Goal: Information Seeking & Learning: Check status

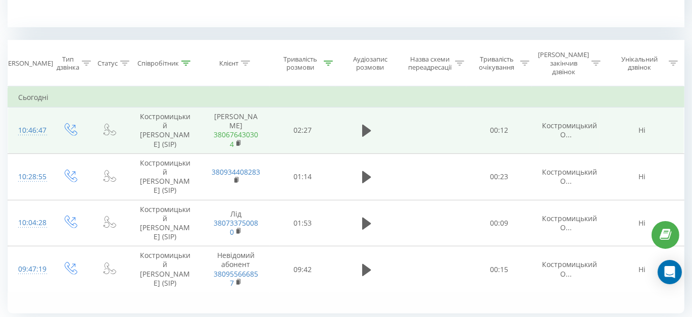
scroll to position [277, 0]
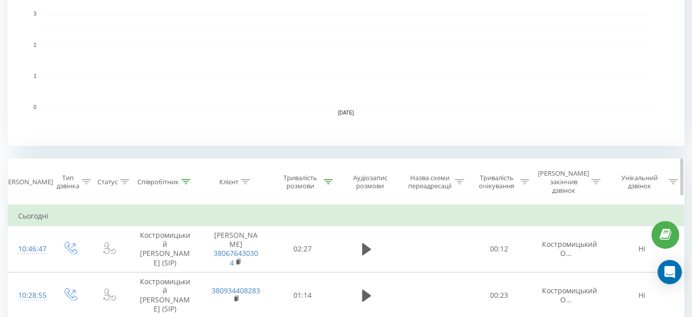
click at [327, 180] on div at bounding box center [328, 182] width 9 height 9
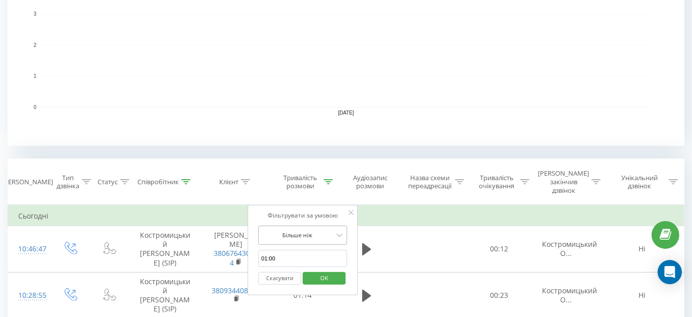
scroll to position [297, 0]
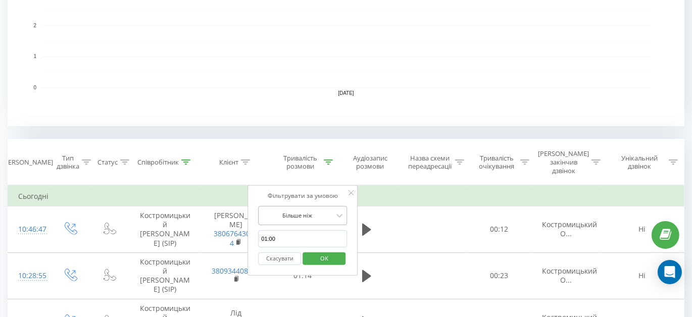
click at [330, 224] on div "Більше ніж" at bounding box center [302, 215] width 89 height 19
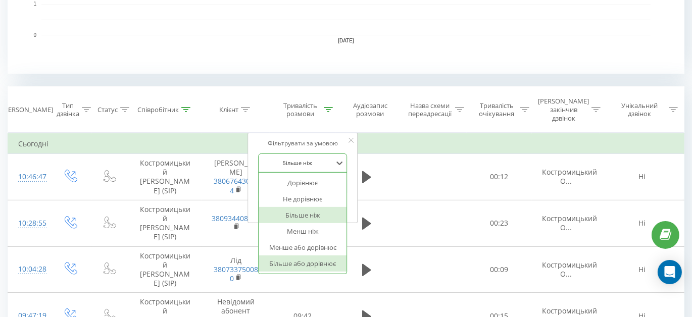
scroll to position [389, 0]
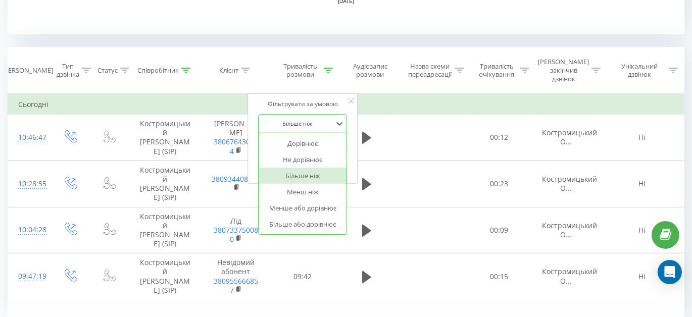
click at [351, 98] on icon at bounding box center [351, 100] width 5 height 5
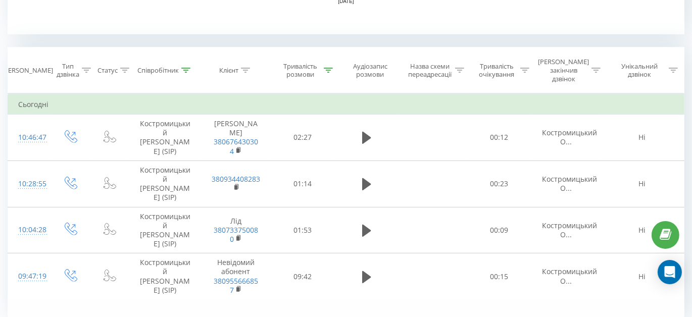
click at [351, 94] on td "Сьогодні" at bounding box center [346, 104] width 676 height 20
click at [330, 68] on icon at bounding box center [328, 70] width 9 height 5
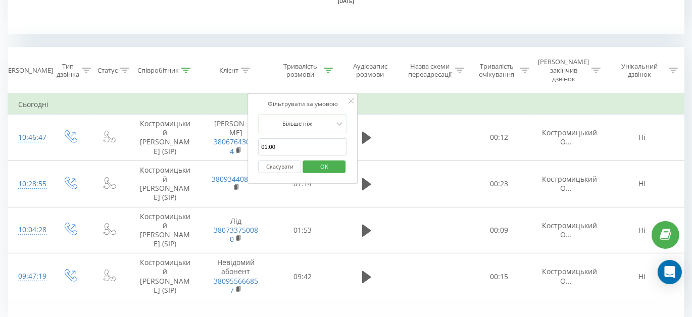
click at [282, 161] on button "Скасувати" at bounding box center [279, 167] width 43 height 13
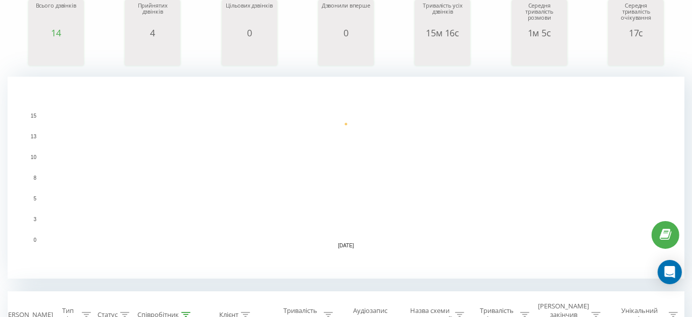
scroll to position [141, 0]
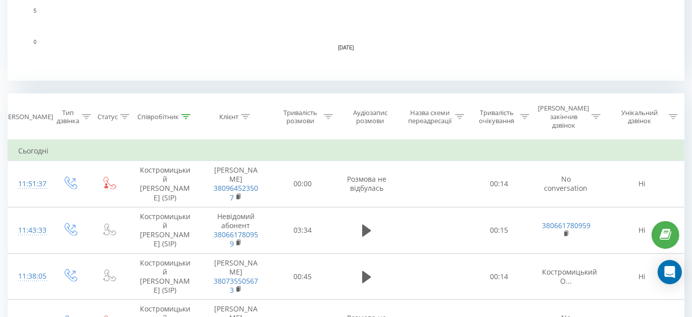
scroll to position [417, 0]
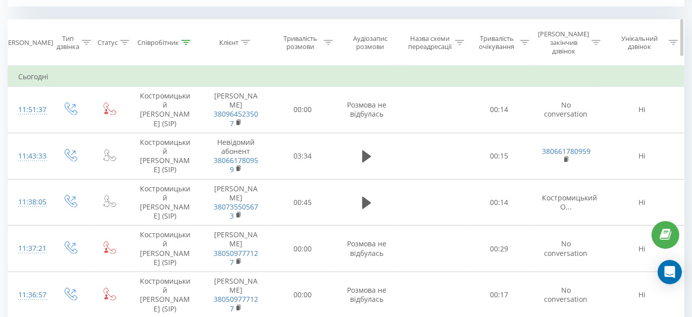
click at [325, 34] on div "Тривалість розмови" at bounding box center [306, 42] width 54 height 17
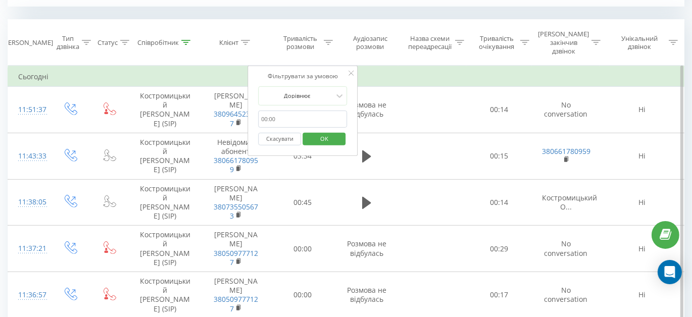
click at [290, 111] on input "text" at bounding box center [302, 120] width 89 height 18
type input "01:00"
click at [335, 91] on div at bounding box center [339, 95] width 11 height 11
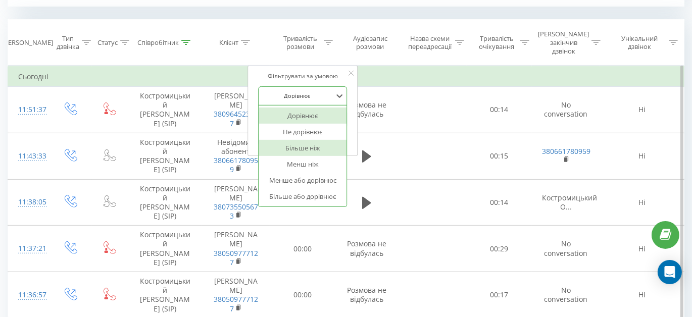
click at [324, 140] on div "Більше ніж" at bounding box center [303, 148] width 88 height 16
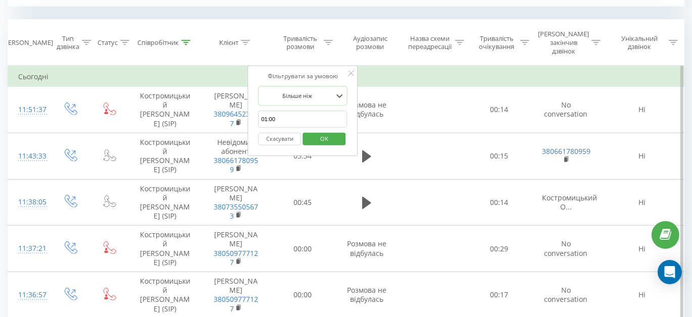
click at [334, 131] on span "OK" at bounding box center [324, 139] width 28 height 16
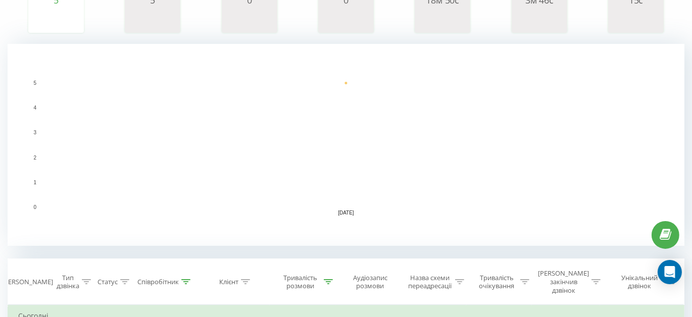
scroll to position [100, 0]
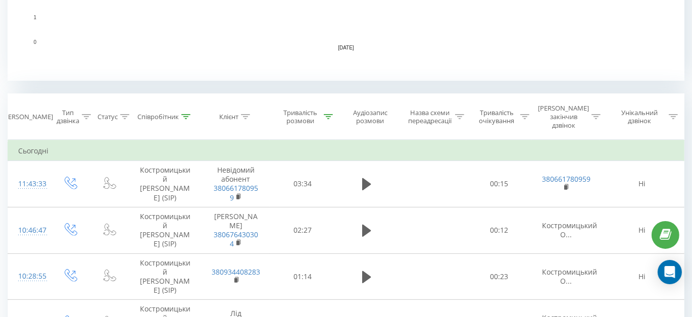
scroll to position [367, 0]
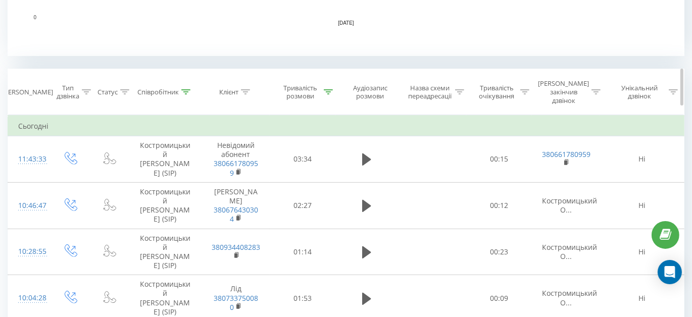
click at [188, 89] on icon at bounding box center [185, 91] width 9 height 5
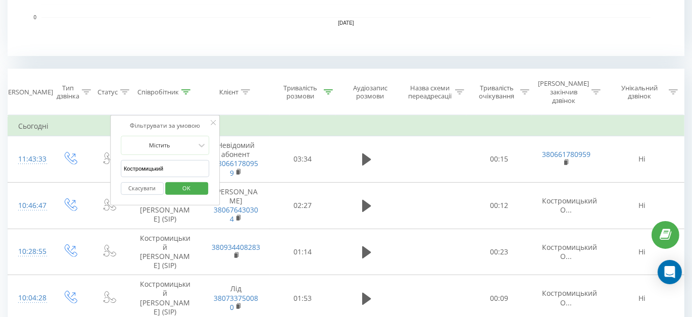
click at [167, 160] on input "Костромицький" at bounding box center [165, 169] width 89 height 18
type input "Бакулін"
click button "OK" at bounding box center [186, 188] width 43 height 13
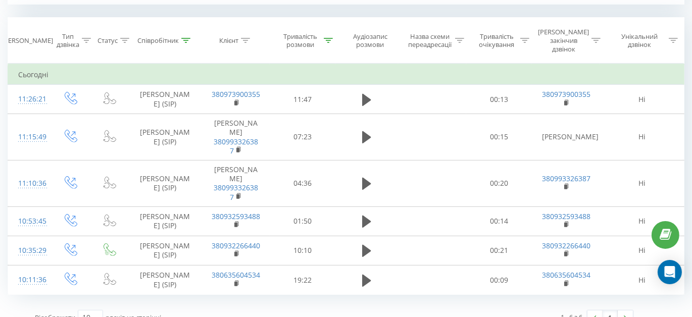
scroll to position [421, 0]
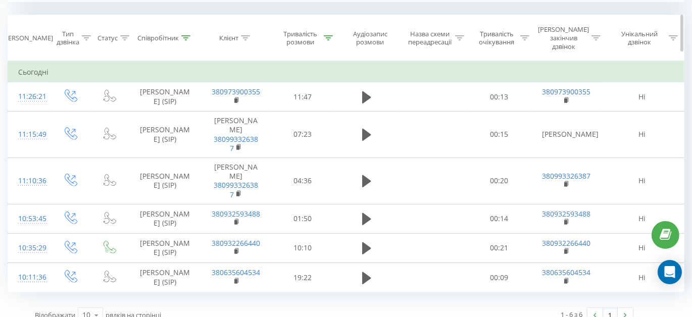
click at [329, 34] on div at bounding box center [328, 38] width 9 height 9
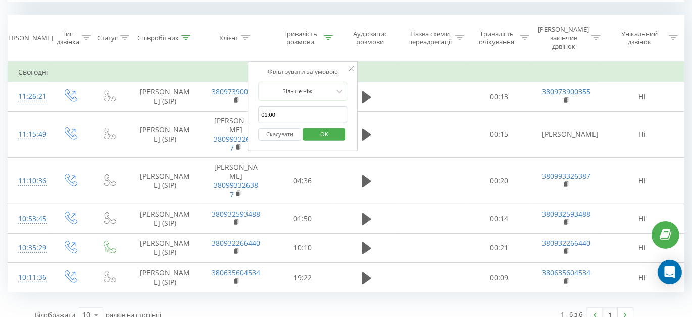
click at [287, 128] on button "Скасувати" at bounding box center [279, 134] width 43 height 13
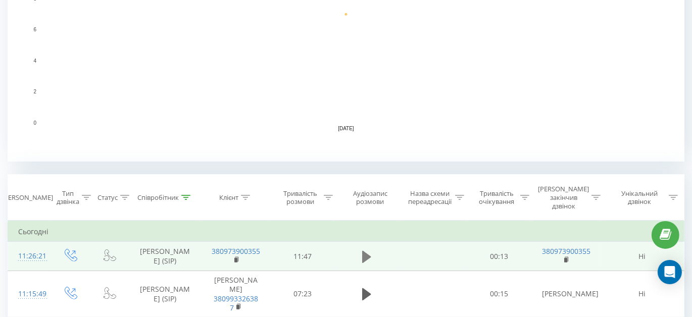
scroll to position [325, 0]
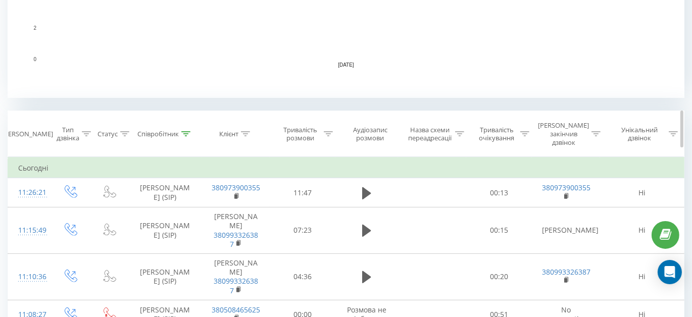
click at [184, 131] on icon at bounding box center [185, 133] width 9 height 5
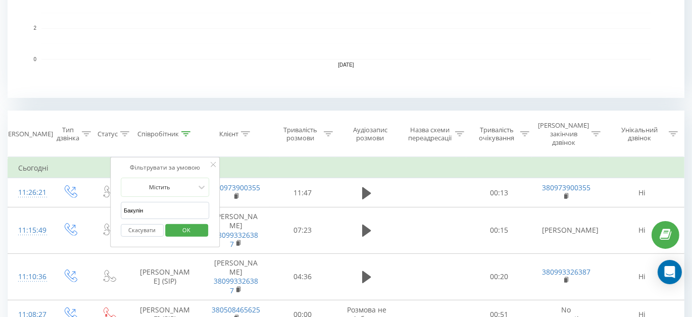
click at [169, 203] on input "Бакулін" at bounding box center [165, 211] width 89 height 18
click at [168, 203] on input "Бакулін" at bounding box center [165, 211] width 89 height 18
type input "Костромицький"
click button "OK" at bounding box center [186, 230] width 43 height 13
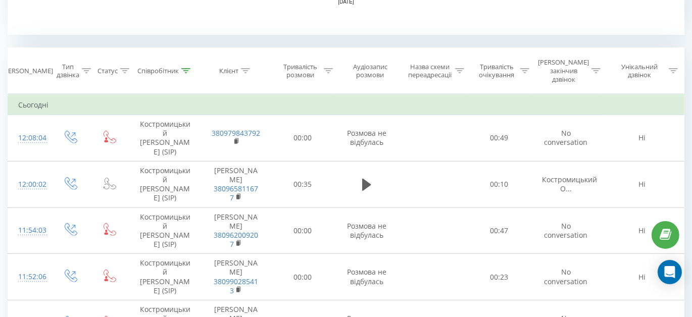
scroll to position [389, 0]
click at [328, 68] on icon at bounding box center [328, 70] width 9 height 5
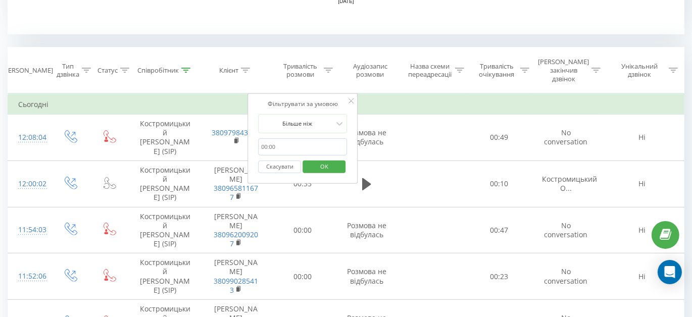
click at [290, 138] on input "01:00" at bounding box center [302, 147] width 89 height 18
type input "01:00"
click at [321, 159] on span "OK" at bounding box center [324, 167] width 28 height 16
click at [0, 0] on div at bounding box center [0, 0] width 0 height 0
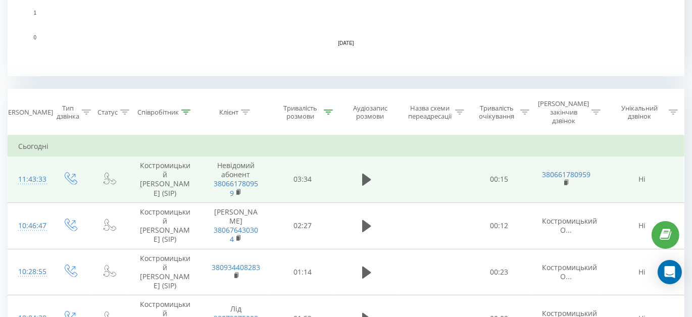
scroll to position [367, 0]
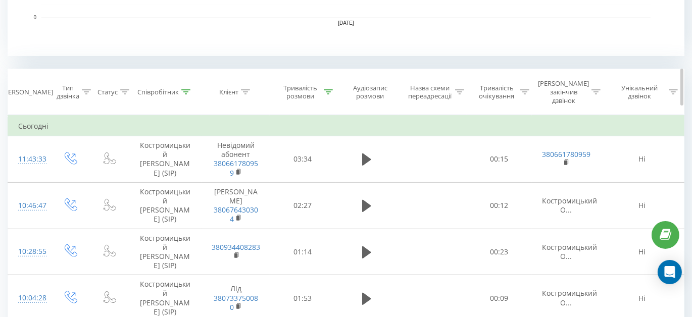
click at [331, 91] on div "Тривалість розмови" at bounding box center [306, 92] width 54 height 17
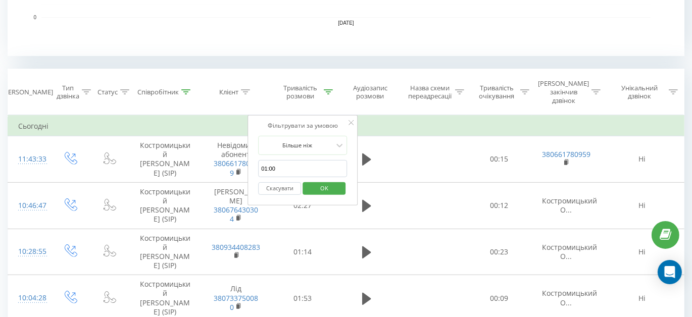
click at [277, 182] on button "Скасувати" at bounding box center [279, 188] width 43 height 13
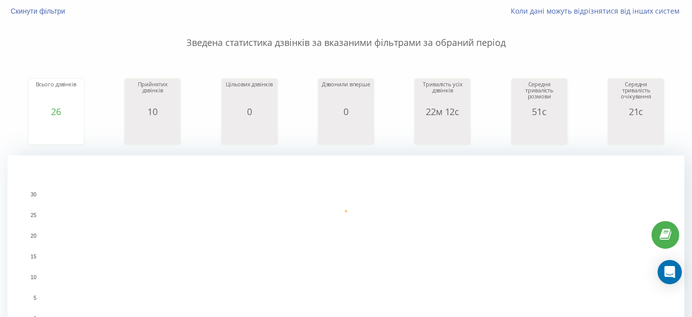
scroll to position [50, 0]
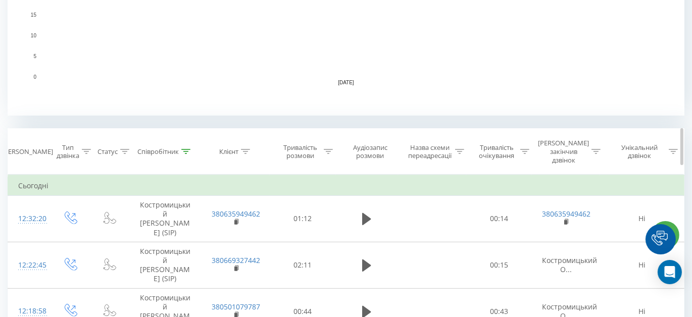
scroll to position [321, 0]
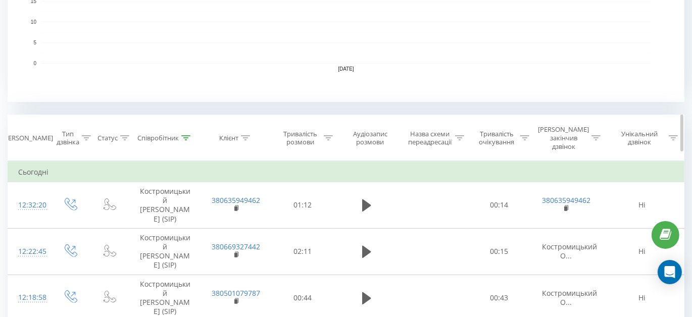
click at [328, 135] on icon at bounding box center [328, 137] width 9 height 5
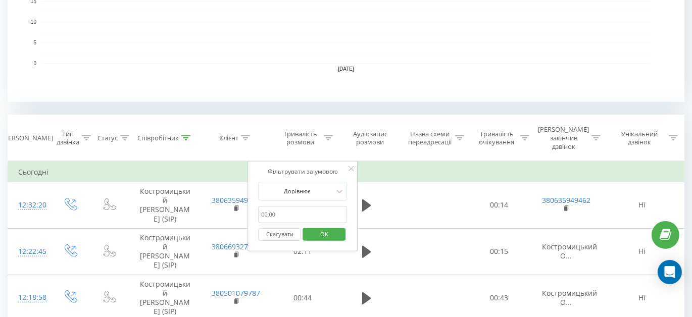
click at [283, 210] on input "text" at bounding box center [302, 215] width 89 height 18
type input "01:00"
click at [321, 226] on span "OK" at bounding box center [324, 234] width 28 height 16
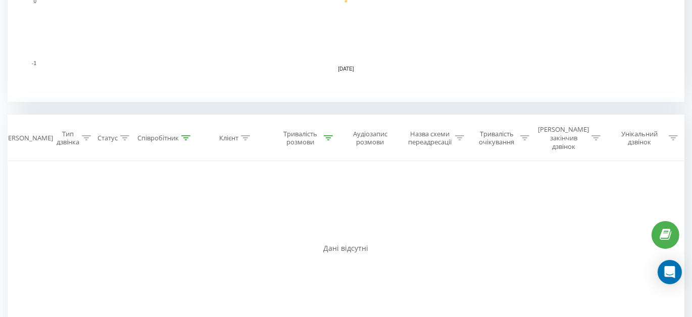
scroll to position [392, 0]
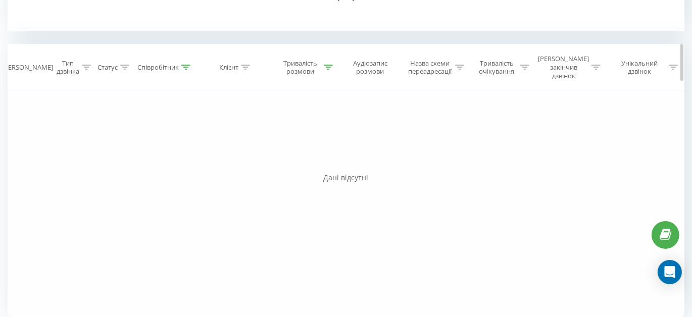
click at [326, 65] on icon at bounding box center [328, 67] width 9 height 5
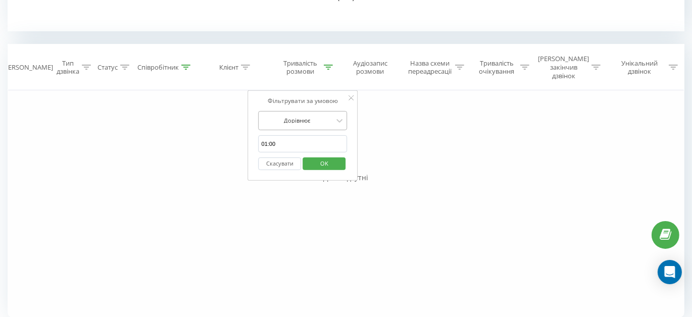
click at [313, 116] on div at bounding box center [298, 121] width 72 height 10
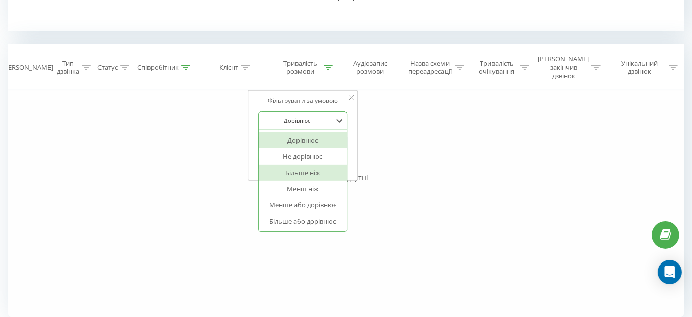
click at [309, 165] on div "Більше ніж" at bounding box center [303, 173] width 88 height 16
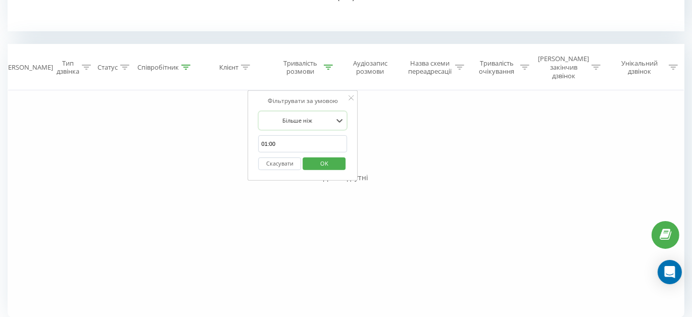
drag, startPoint x: 326, startPoint y: 154, endPoint x: 340, endPoint y: 154, distance: 14.6
click at [326, 156] on span "OK" at bounding box center [324, 164] width 28 height 16
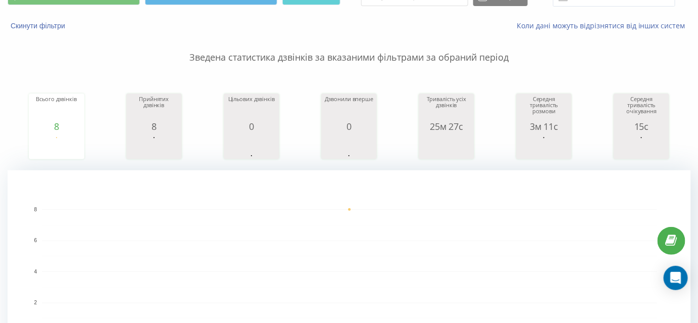
scroll to position [45, 0]
